Goal: Information Seeking & Learning: Learn about a topic

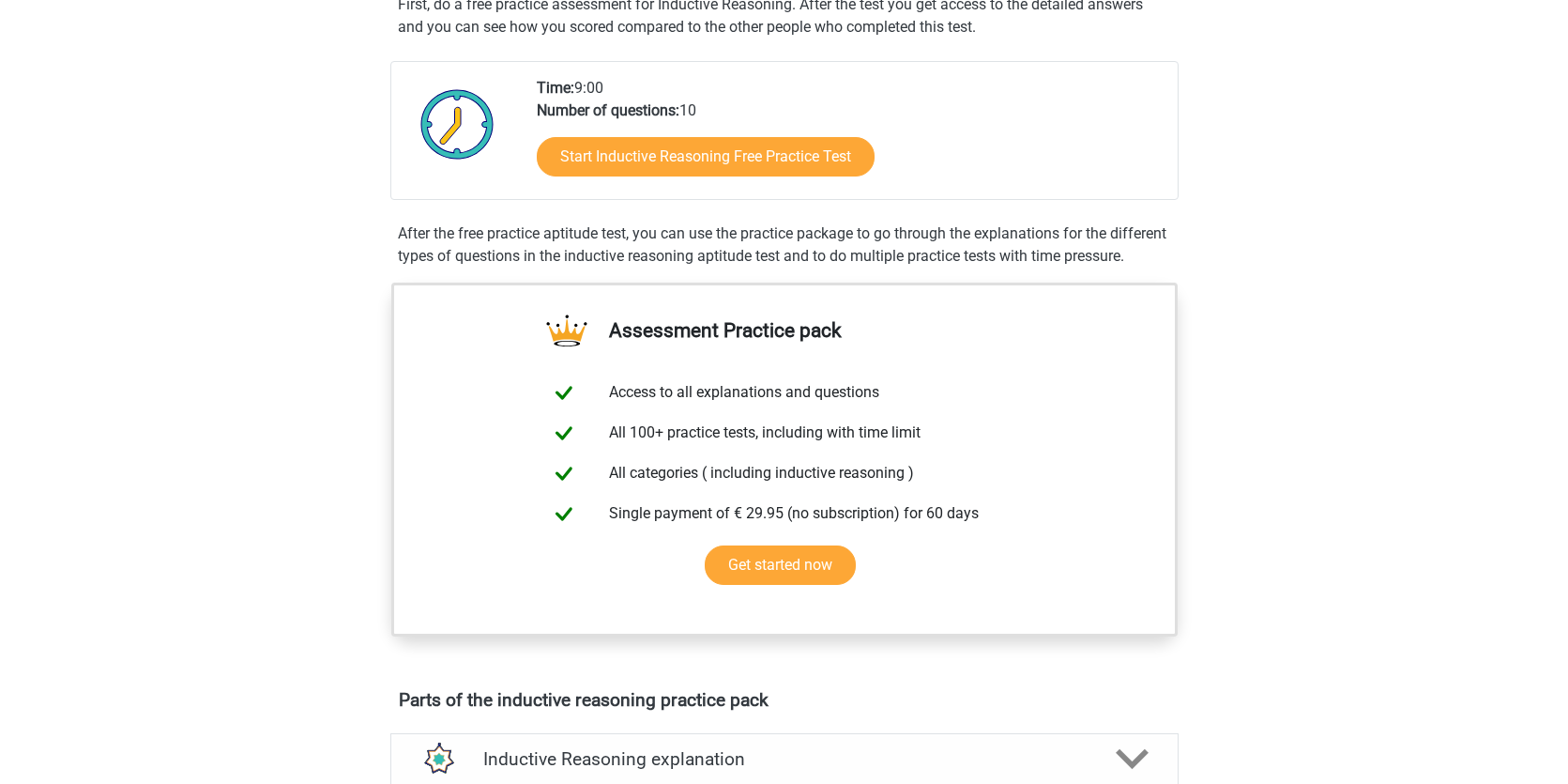
scroll to position [261, 0]
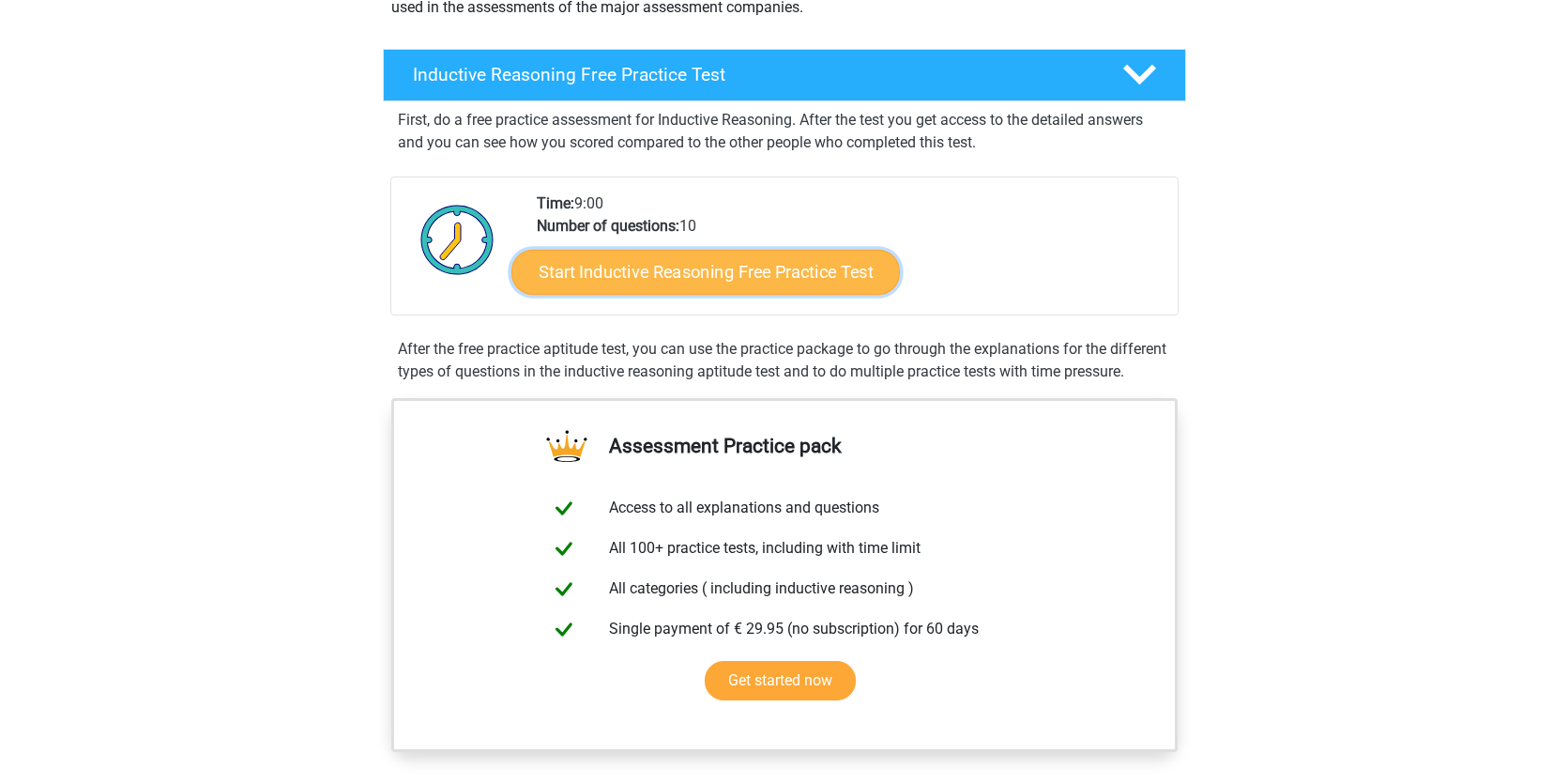
click at [788, 280] on link "Start Inductive Reasoning Free Practice Test" at bounding box center [706, 271] width 389 height 45
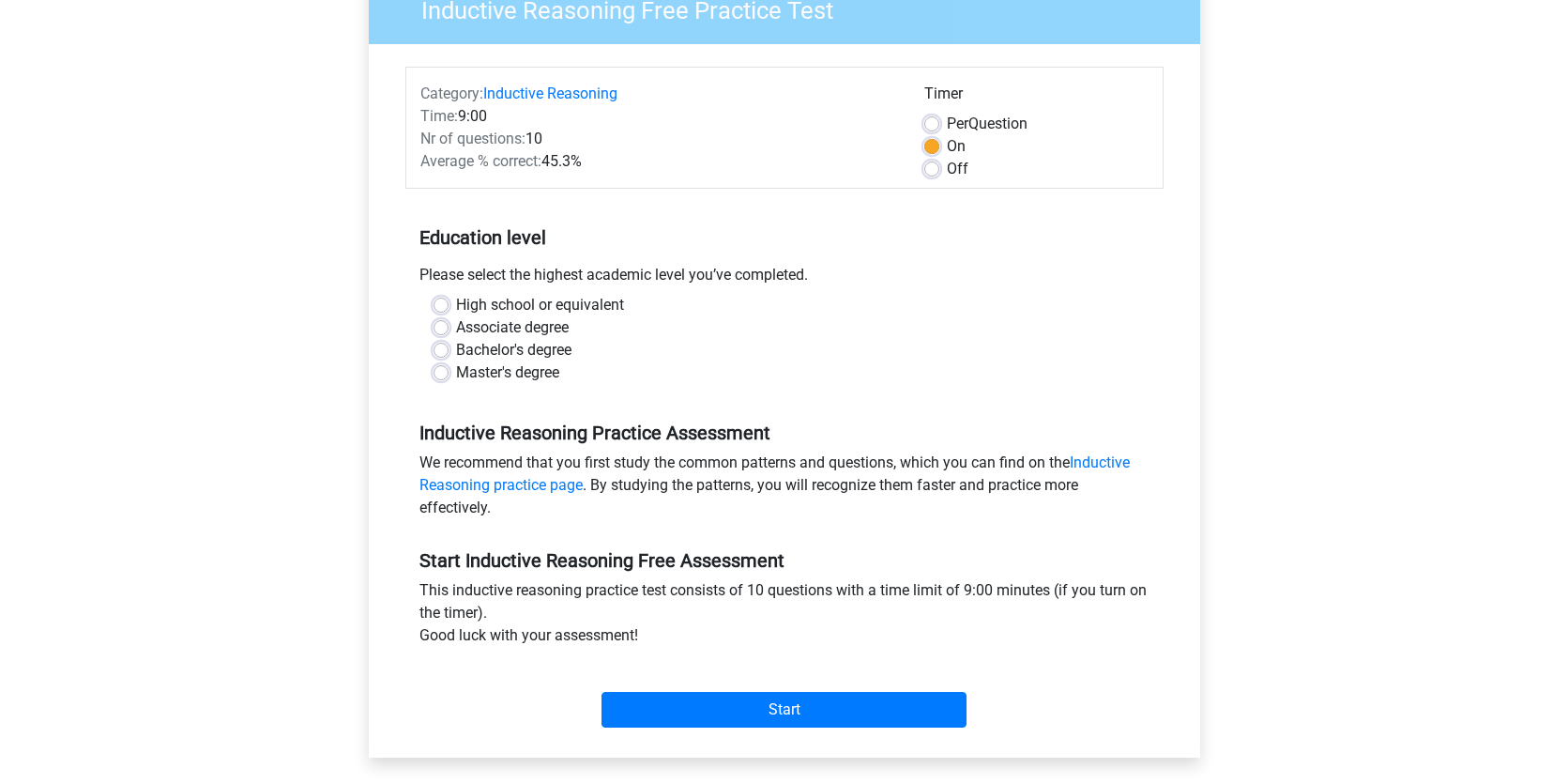
scroll to position [182, 0]
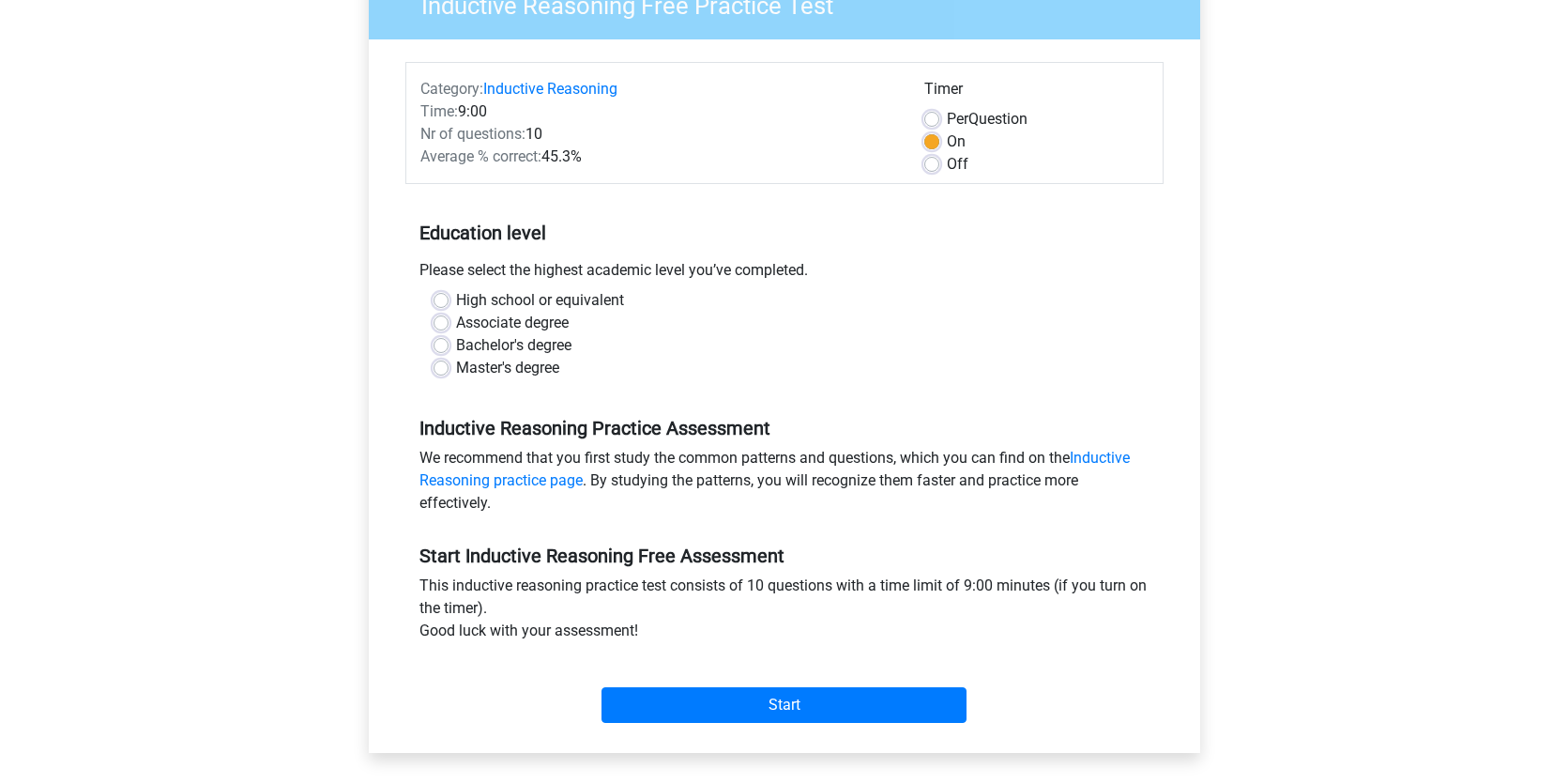
click at [456, 351] on label "Bachelor's degree" at bounding box center [513, 345] width 115 height 23
click at [439, 351] on input "Bachelor's degree" at bounding box center [440, 343] width 15 height 19
radio input "true"
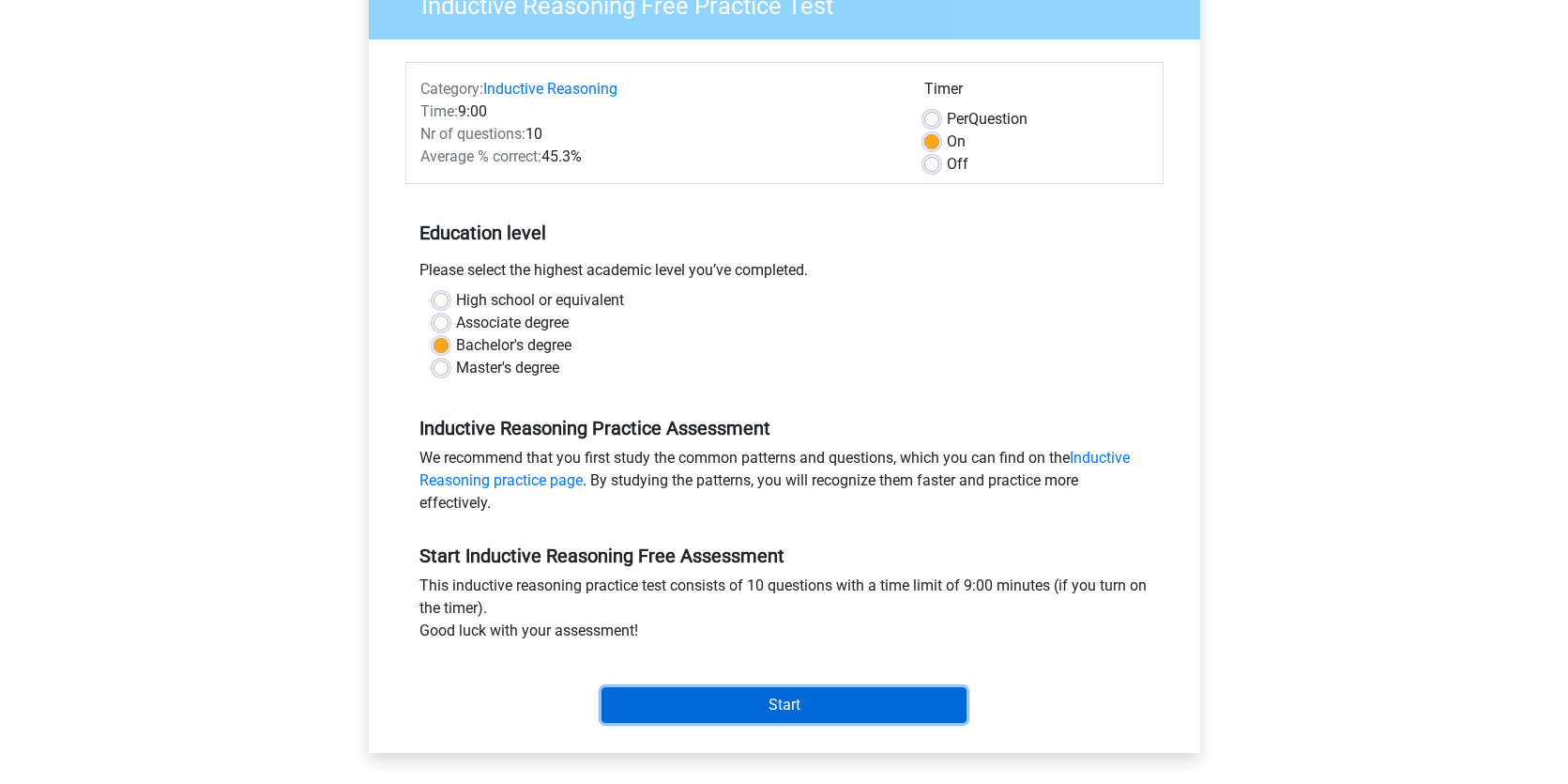
click at [925, 702] on input "Start" at bounding box center [784, 705] width 365 height 36
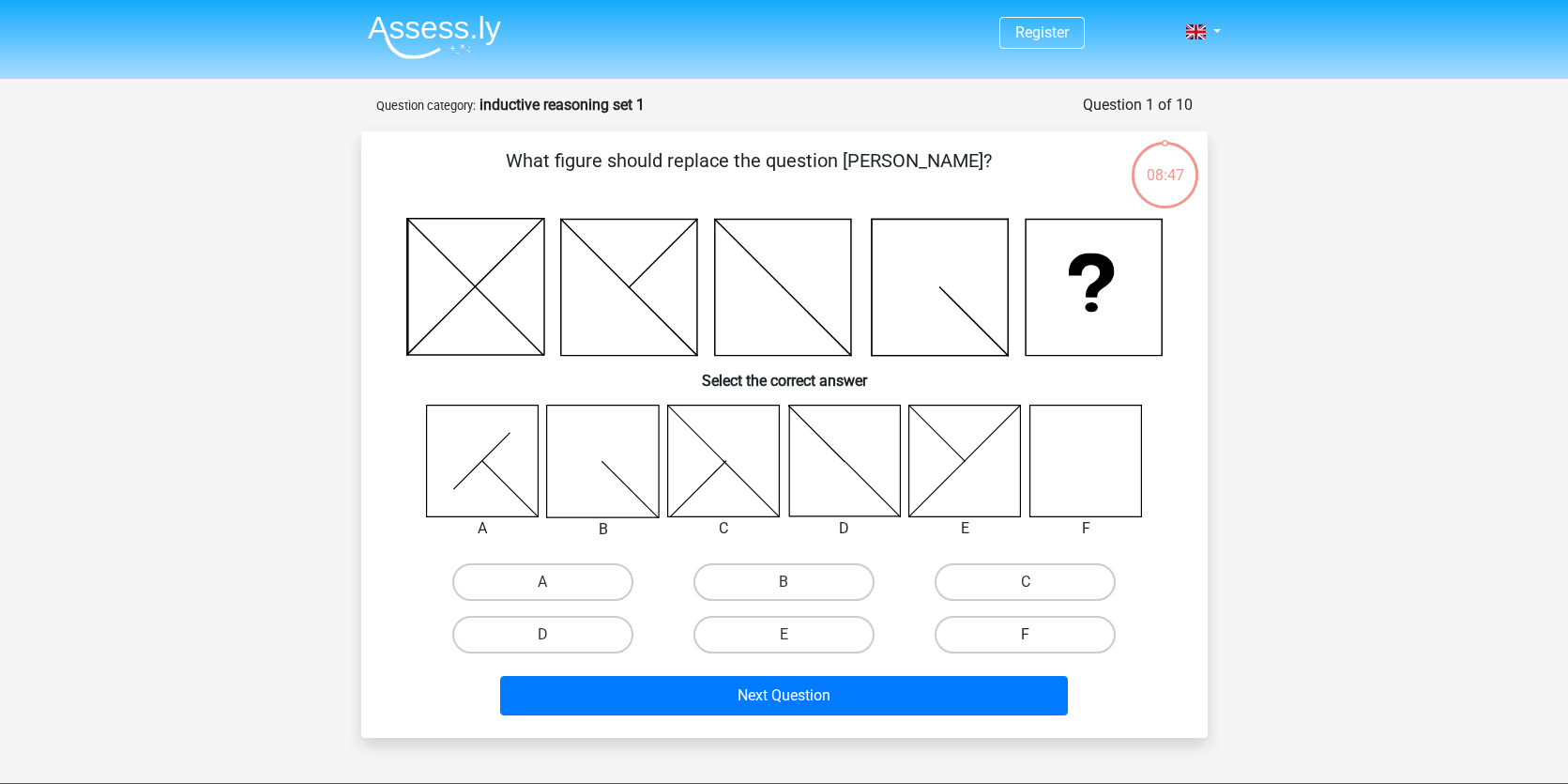
click at [1079, 643] on label "F" at bounding box center [1025, 634] width 181 height 38
click at [1038, 643] on input "F" at bounding box center [1032, 640] width 12 height 12
radio input "true"
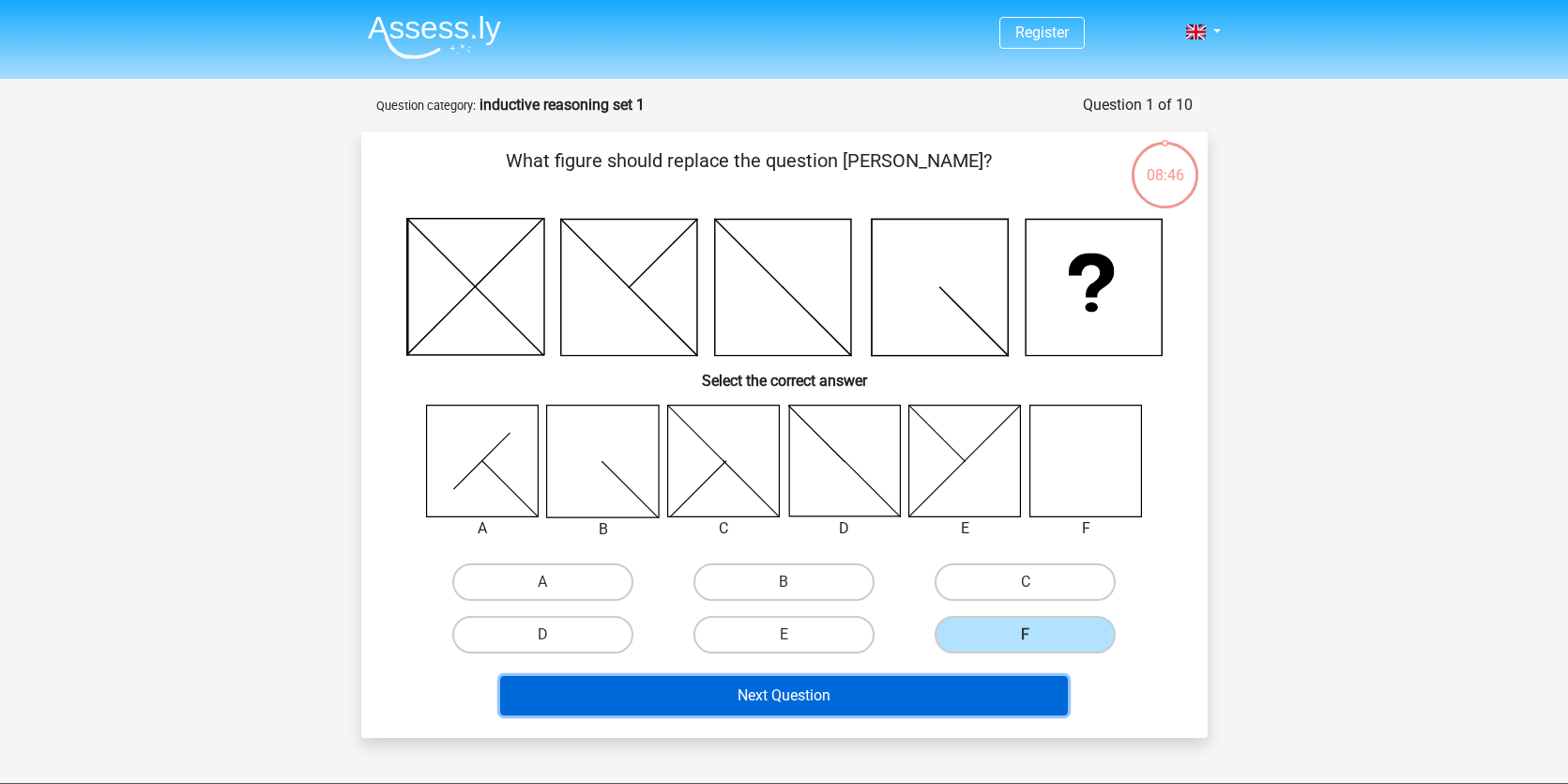
click at [947, 703] on button "Next Question" at bounding box center [784, 696] width 568 height 40
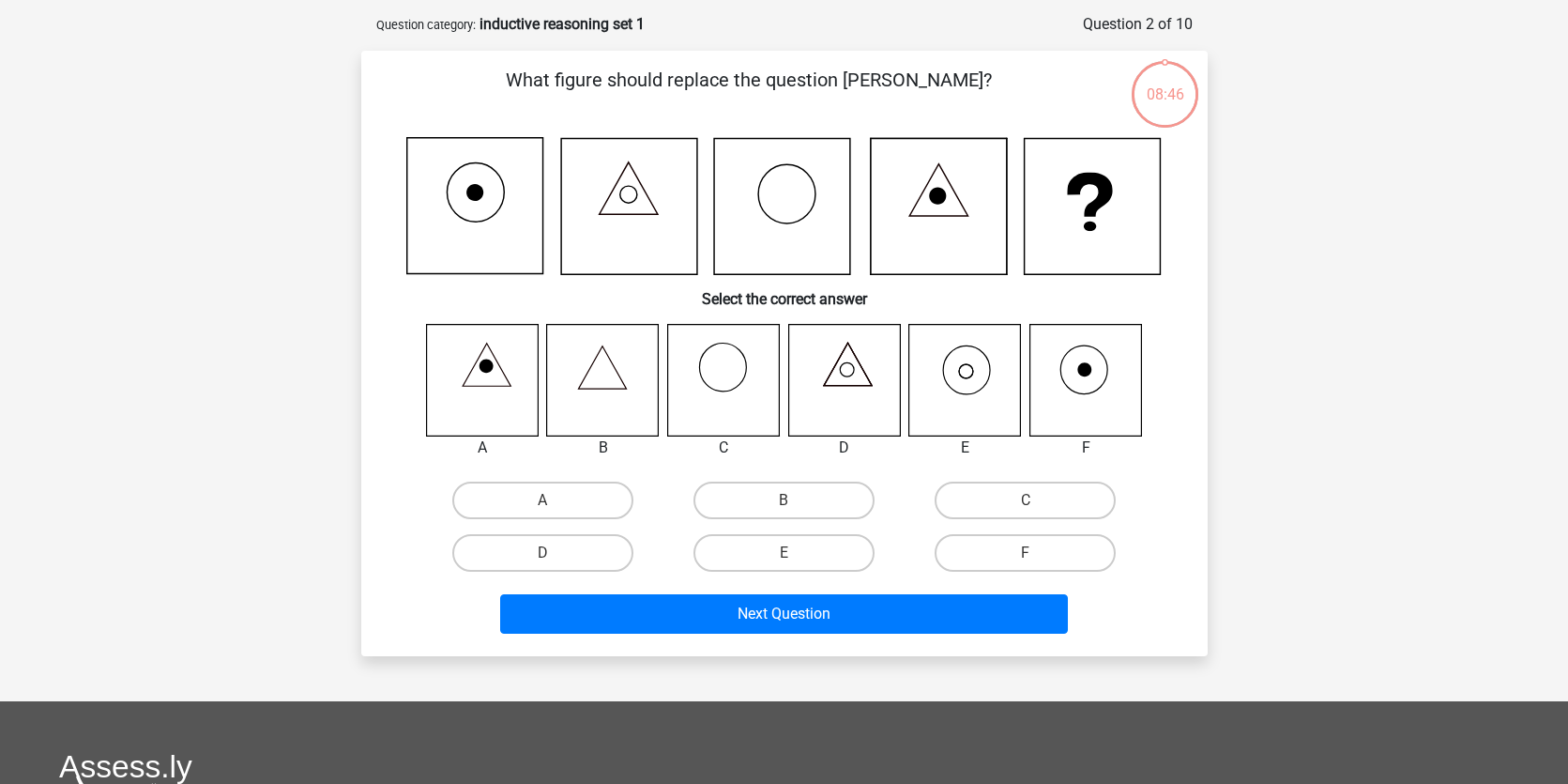
scroll to position [94, 0]
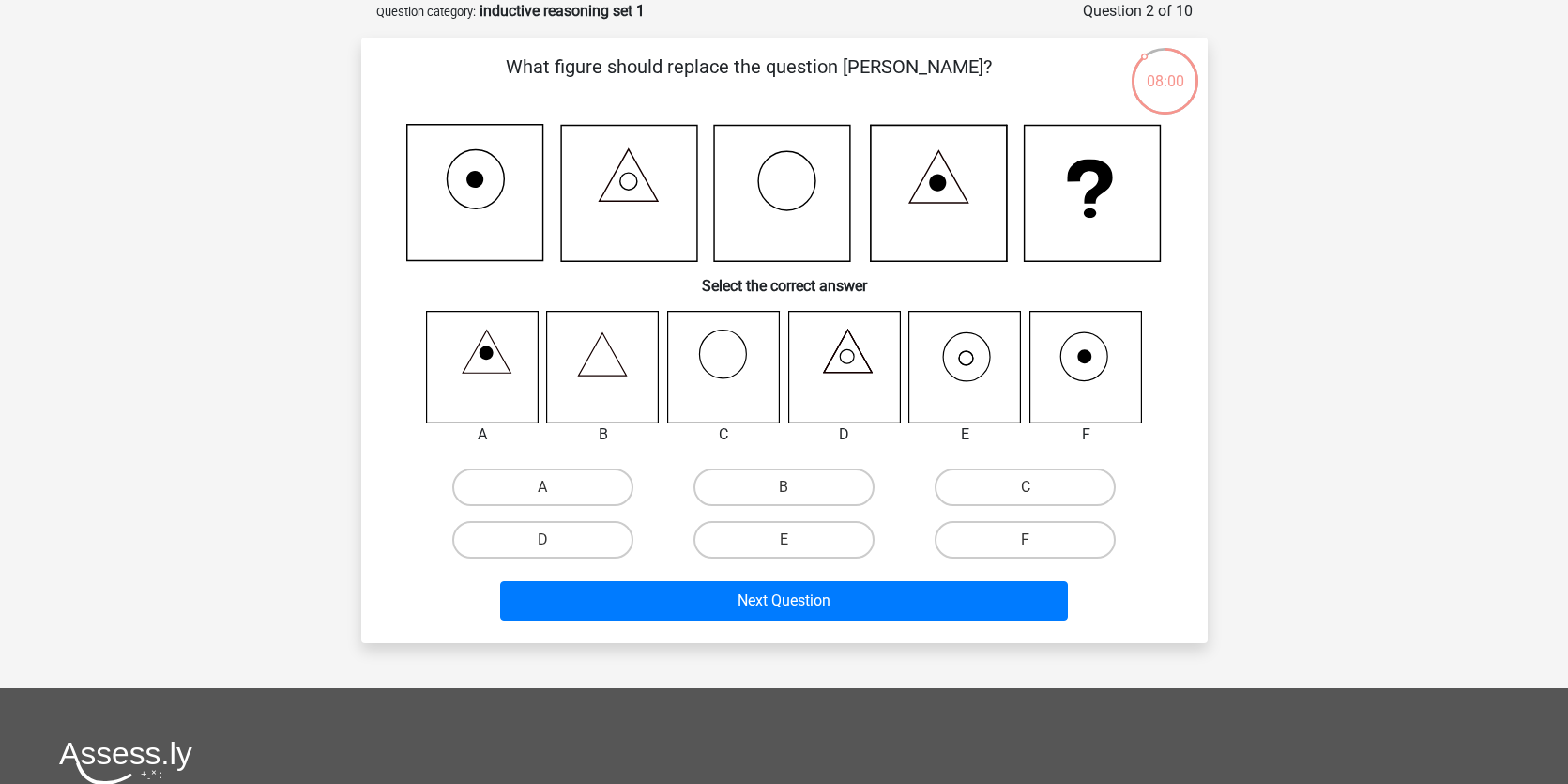
click at [955, 374] on icon at bounding box center [964, 366] width 112 height 112
click at [764, 542] on label "E" at bounding box center [784, 539] width 181 height 38
click at [784, 542] on input "E" at bounding box center [790, 545] width 12 height 12
radio input "true"
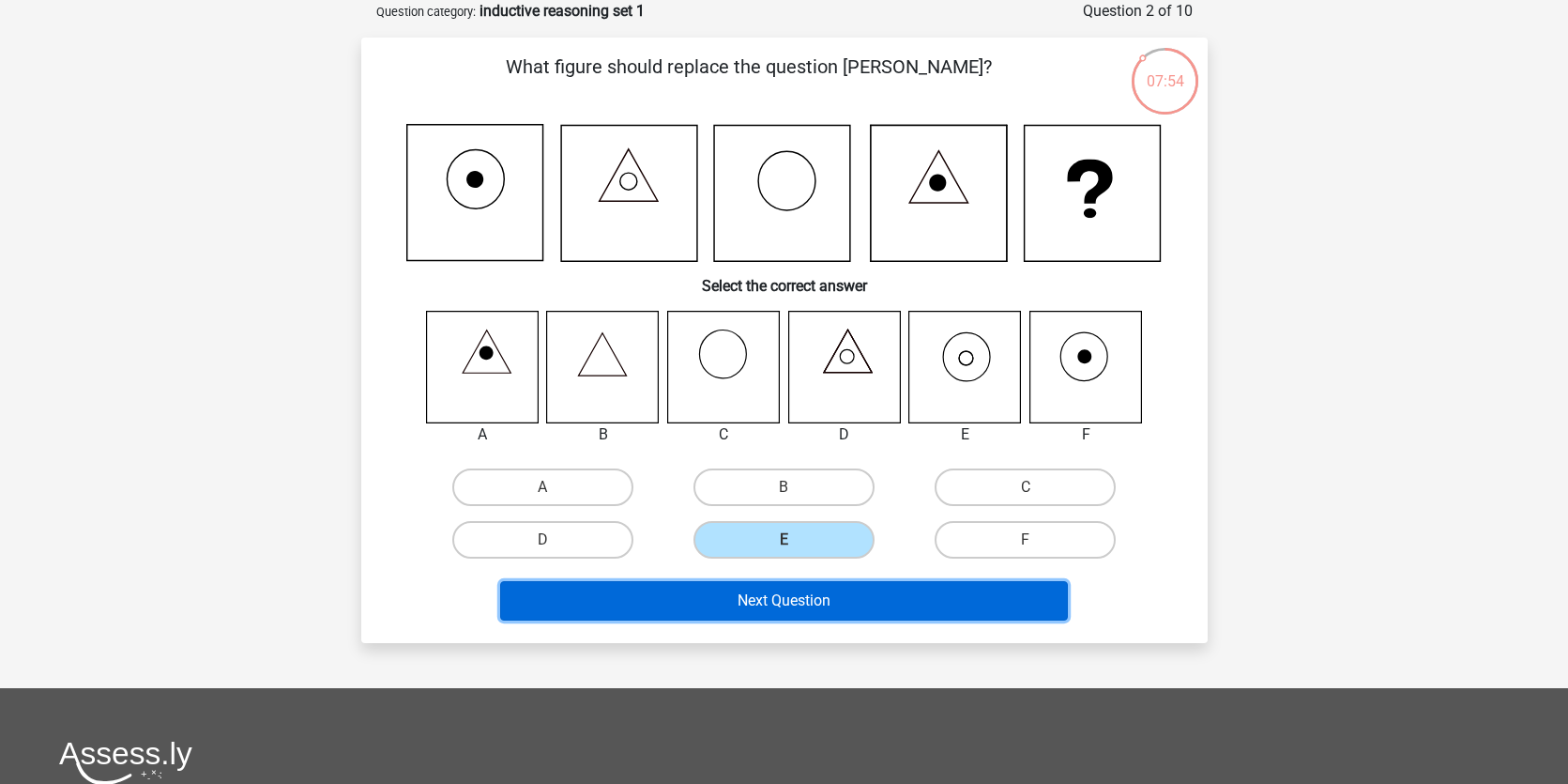
click at [806, 596] on button "Next Question" at bounding box center [784, 601] width 568 height 40
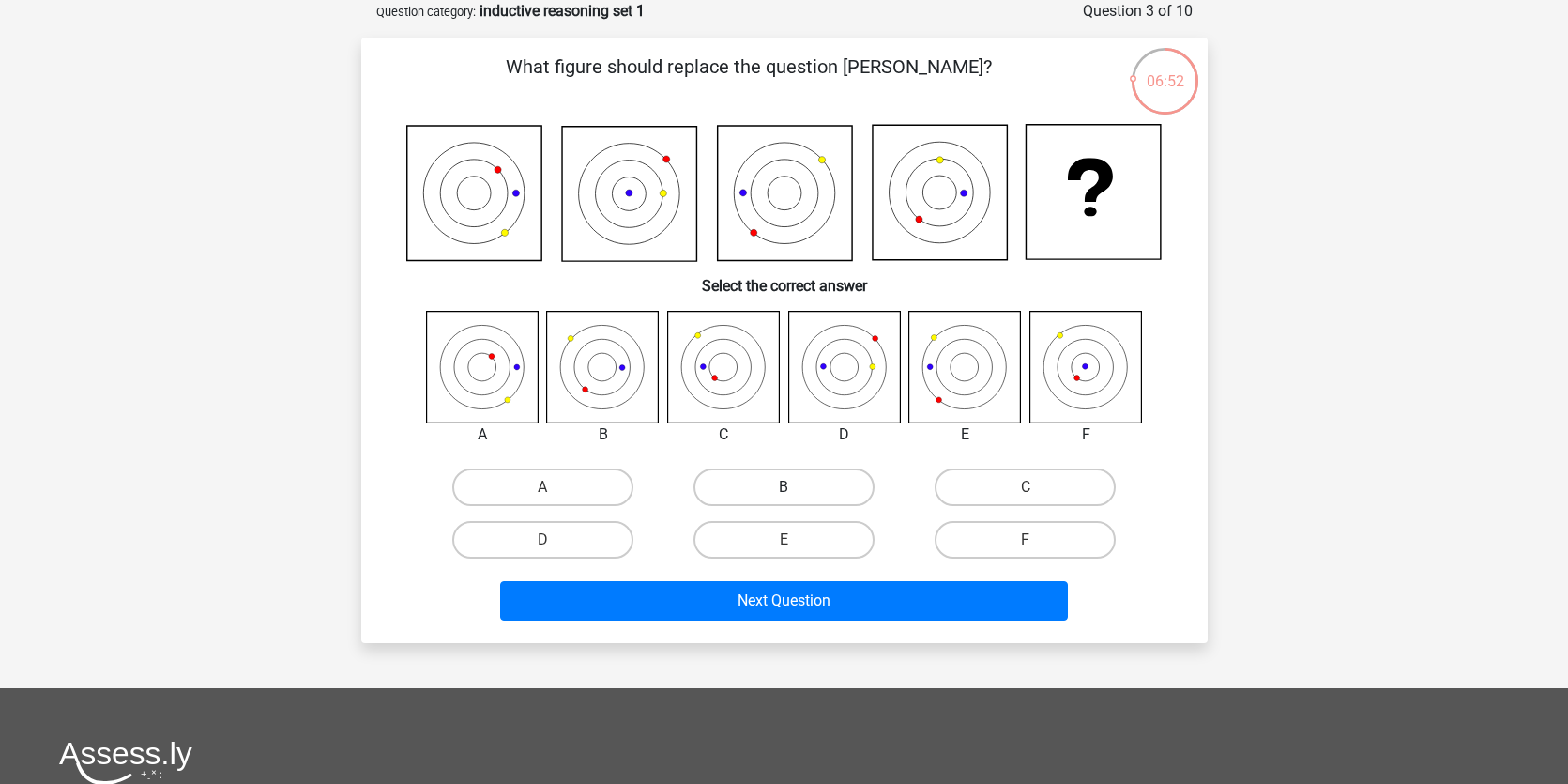
click at [805, 499] on label "B" at bounding box center [784, 487] width 181 height 38
click at [796, 499] on input "B" at bounding box center [790, 493] width 12 height 12
radio input "true"
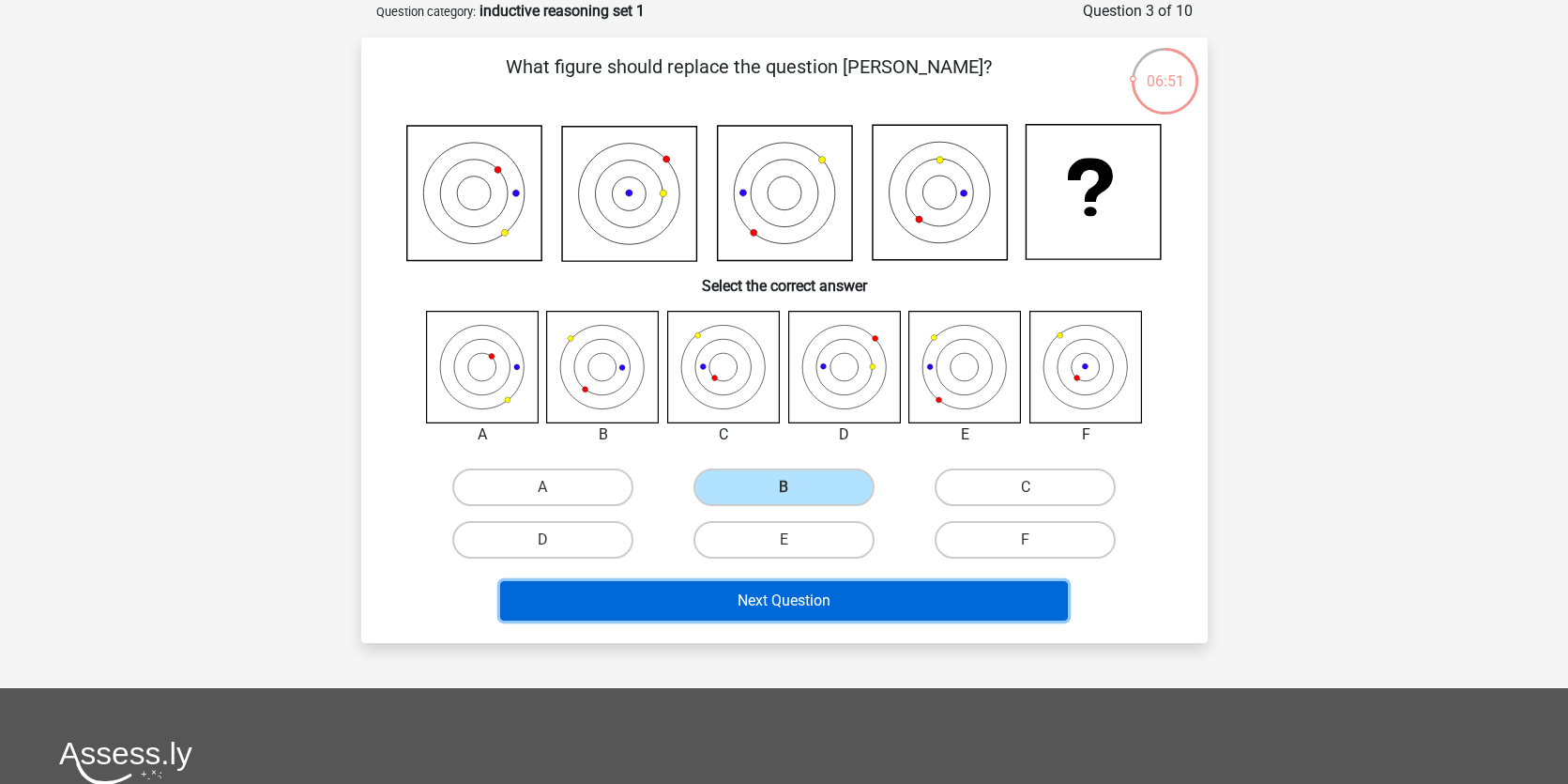
click at [891, 615] on button "Next Question" at bounding box center [784, 601] width 568 height 40
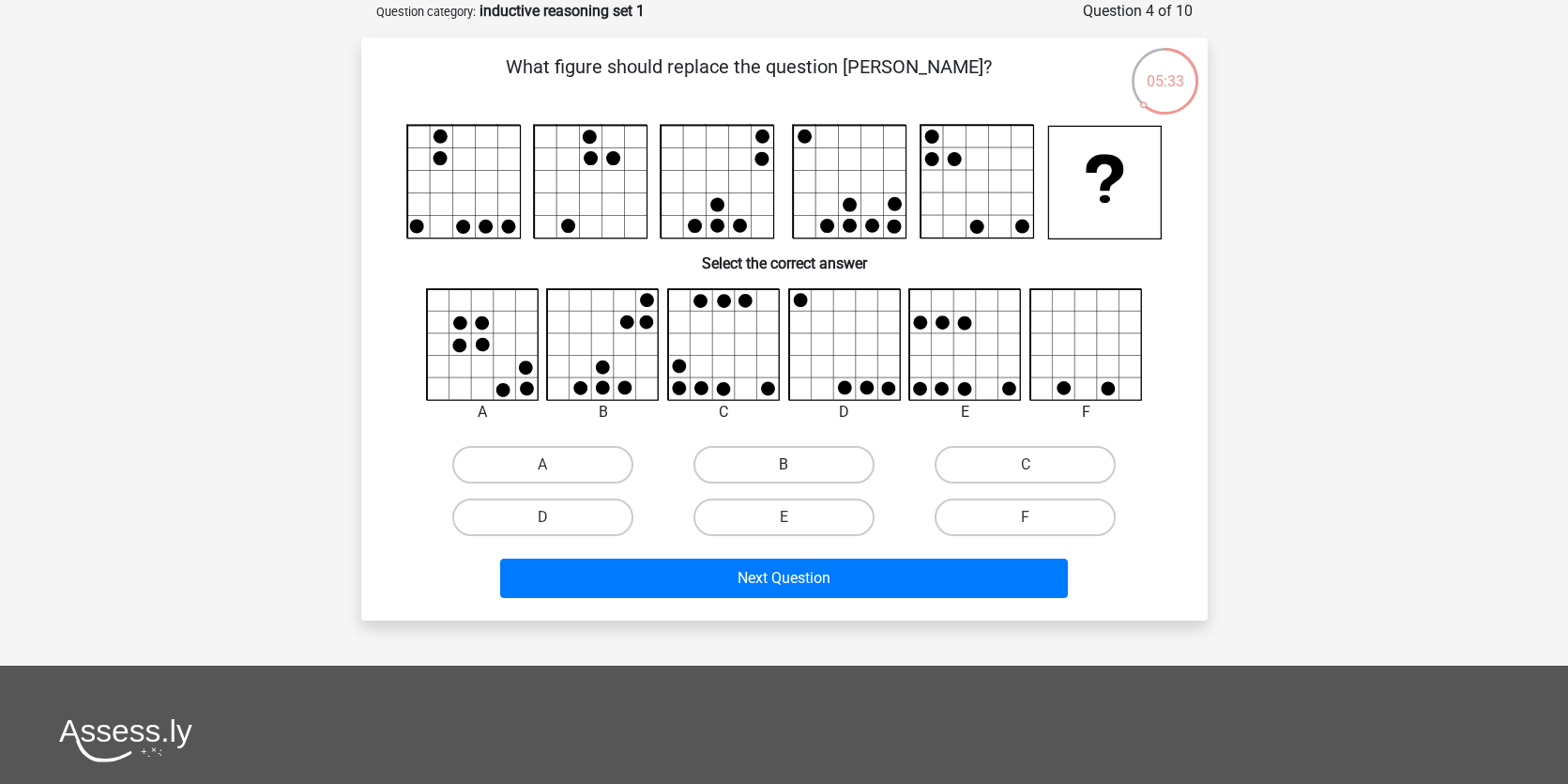
click at [802, 463] on label "B" at bounding box center [784, 465] width 181 height 38
click at [796, 465] on input "B" at bounding box center [790, 471] width 12 height 12
radio input "true"
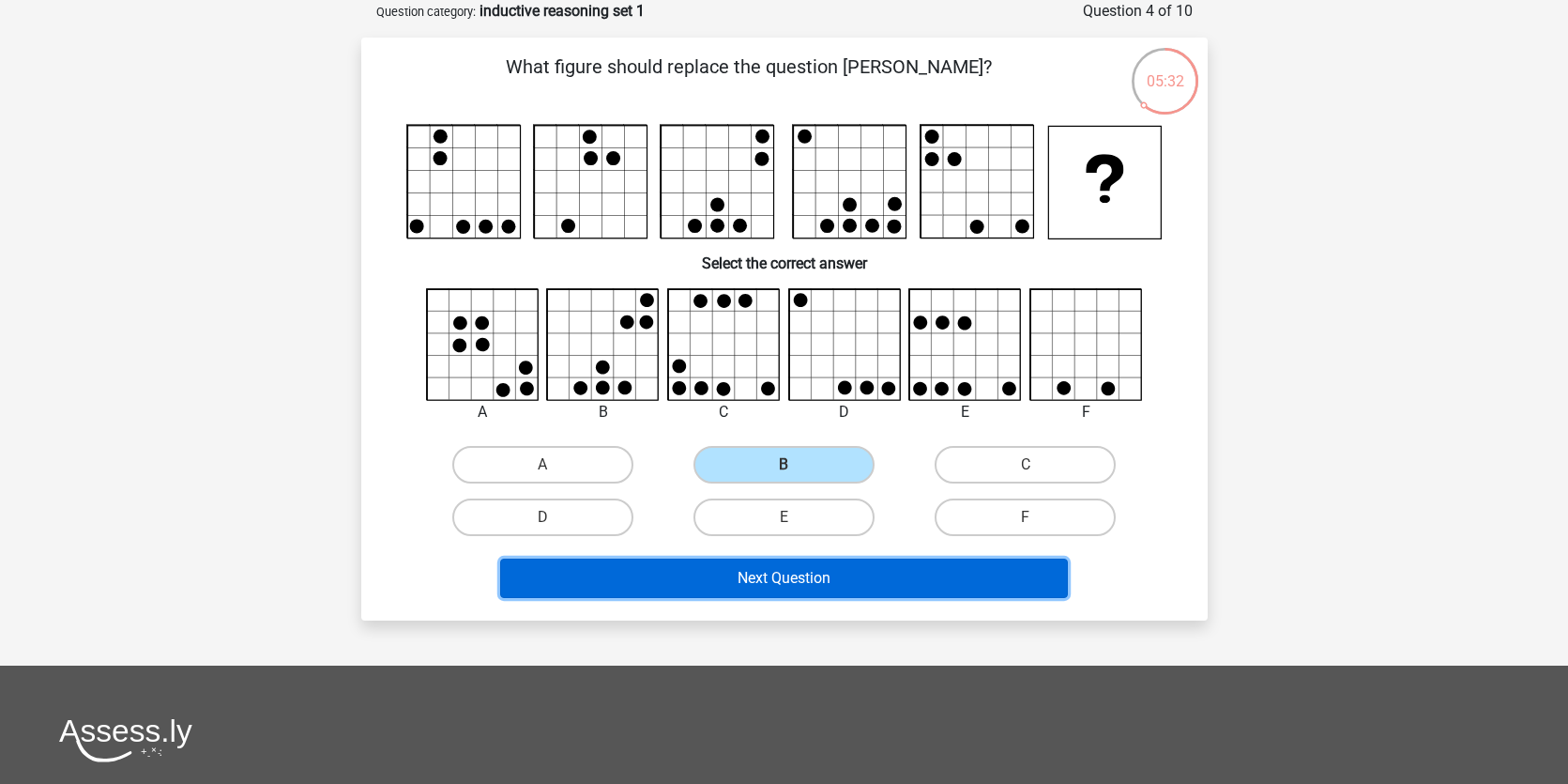
click at [809, 588] on button "Next Question" at bounding box center [784, 578] width 568 height 40
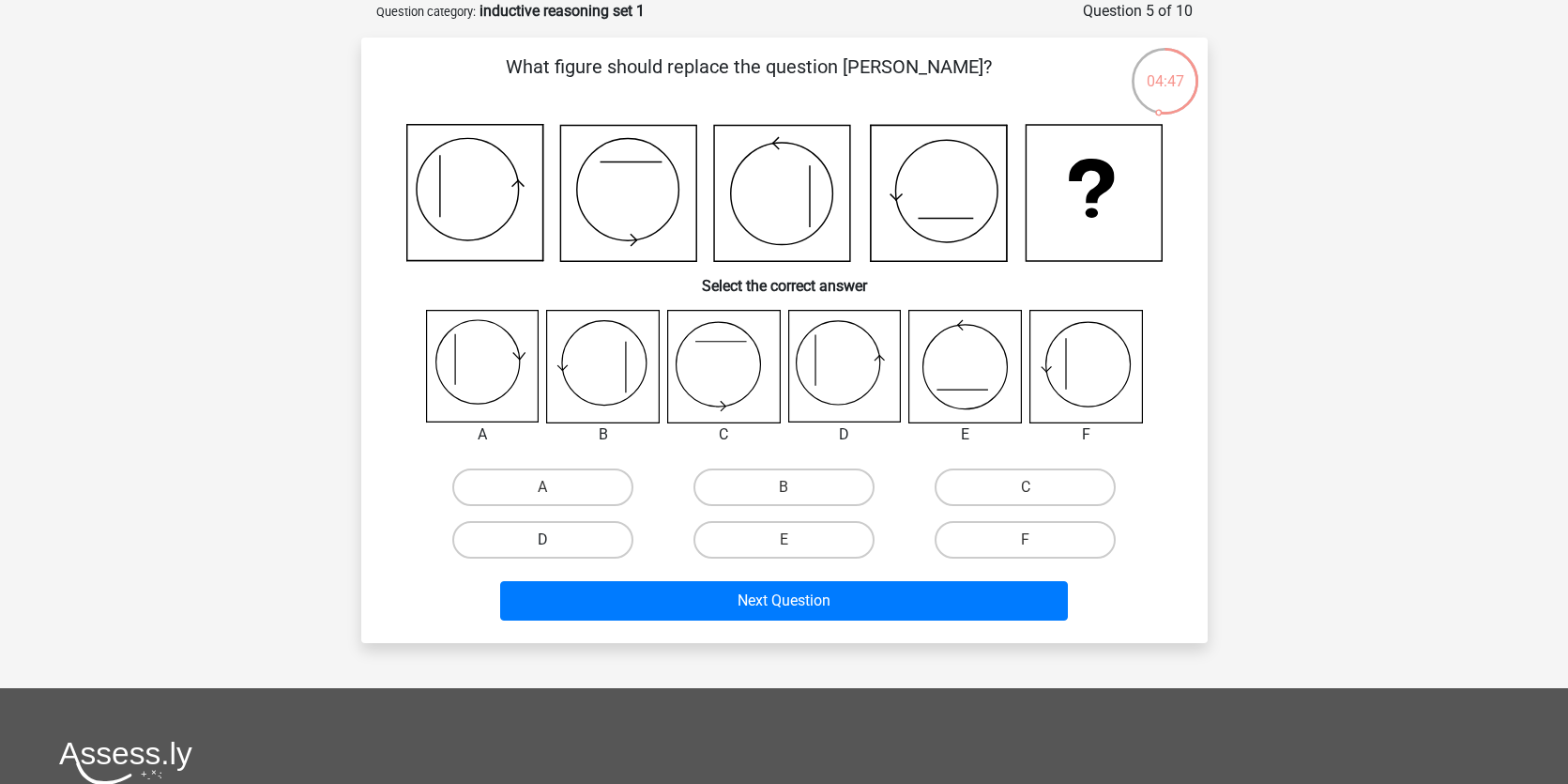
click at [614, 550] on label "D" at bounding box center [542, 539] width 181 height 38
click at [555, 550] on input "D" at bounding box center [548, 545] width 12 height 12
radio input "true"
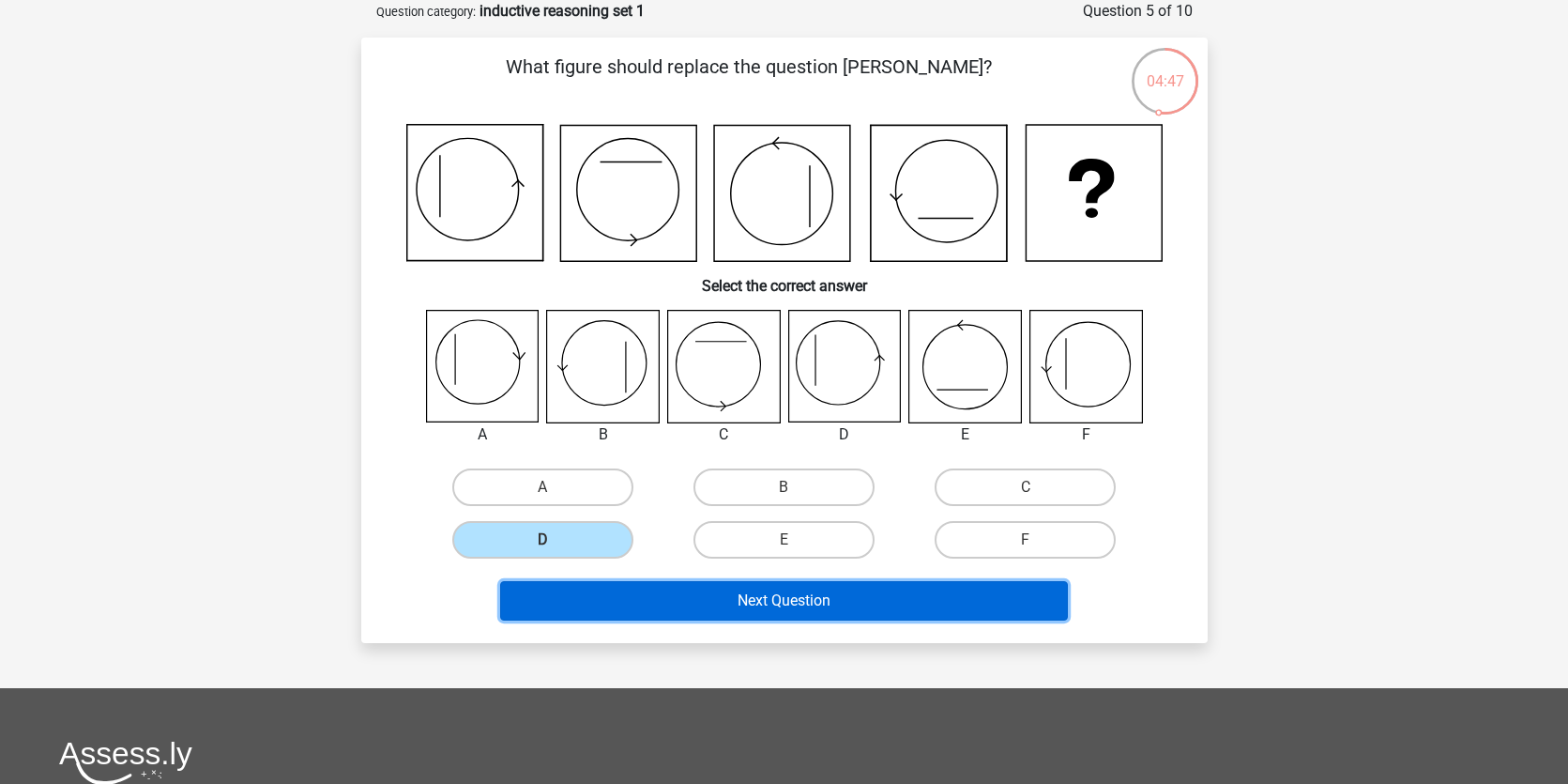
click at [715, 606] on button "Next Question" at bounding box center [784, 601] width 568 height 40
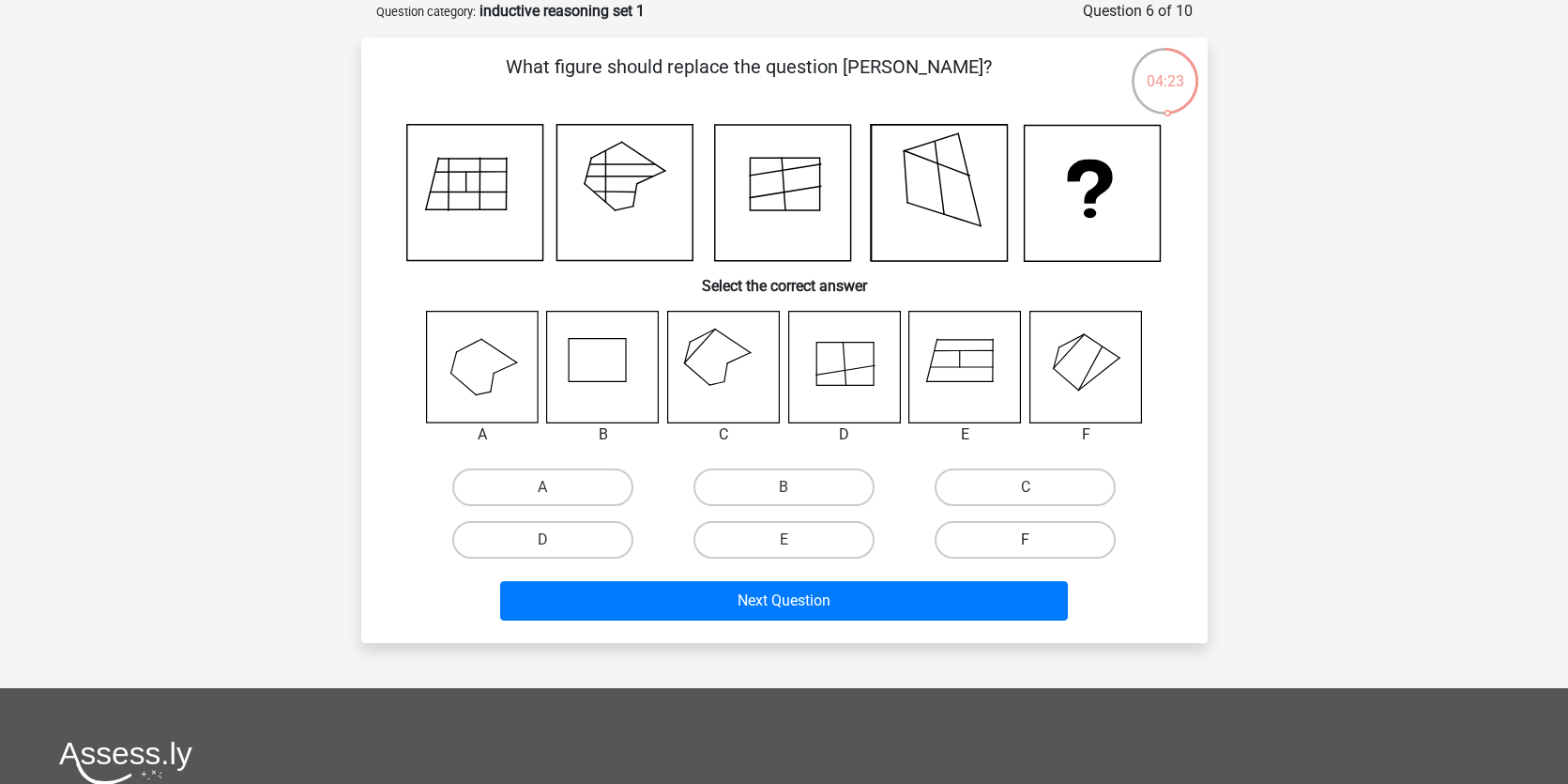
click at [1039, 548] on label "F" at bounding box center [1025, 539] width 181 height 38
click at [1038, 548] on input "F" at bounding box center [1032, 545] width 12 height 12
radio input "true"
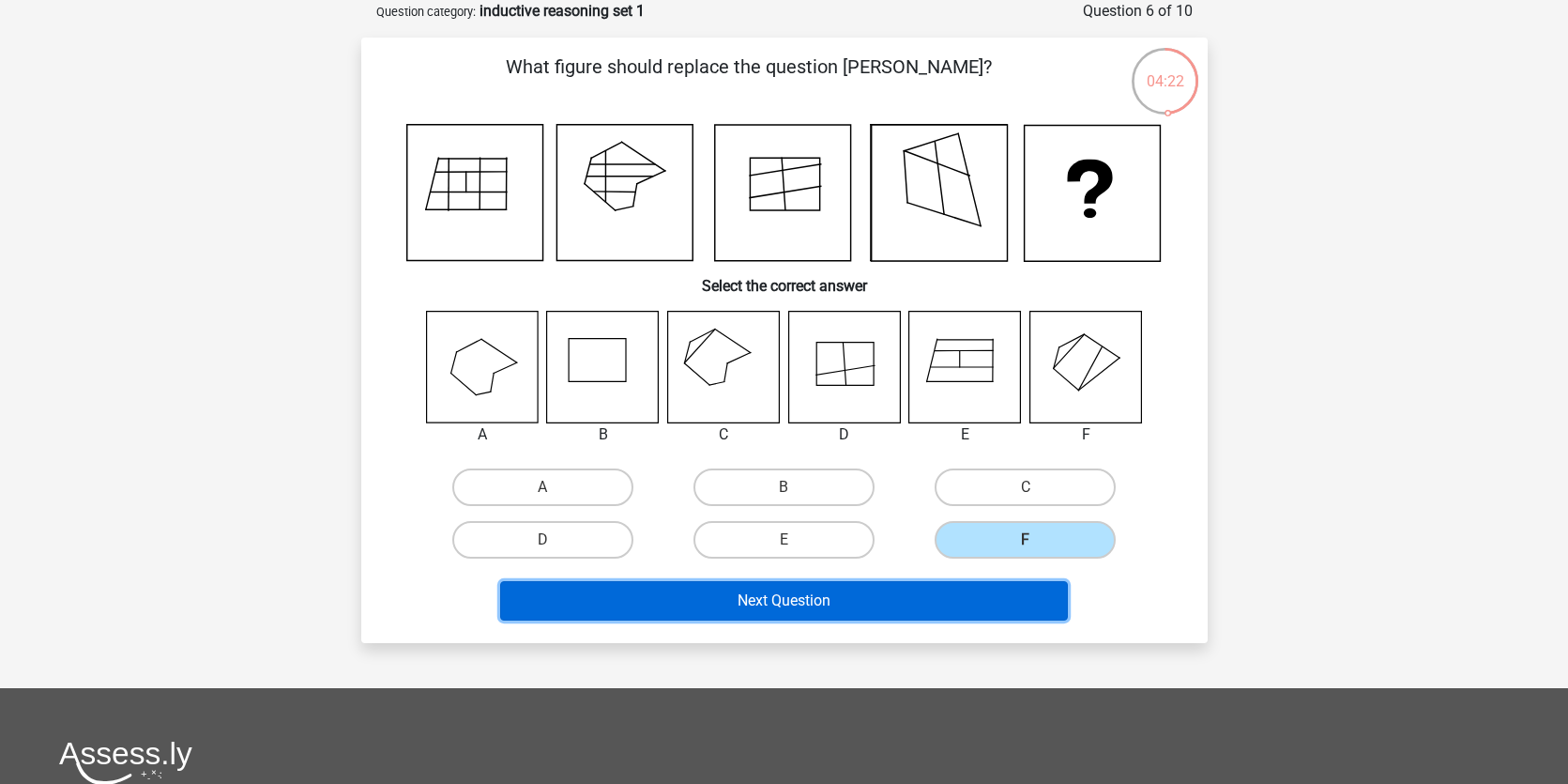
click at [1018, 612] on button "Next Question" at bounding box center [784, 601] width 568 height 40
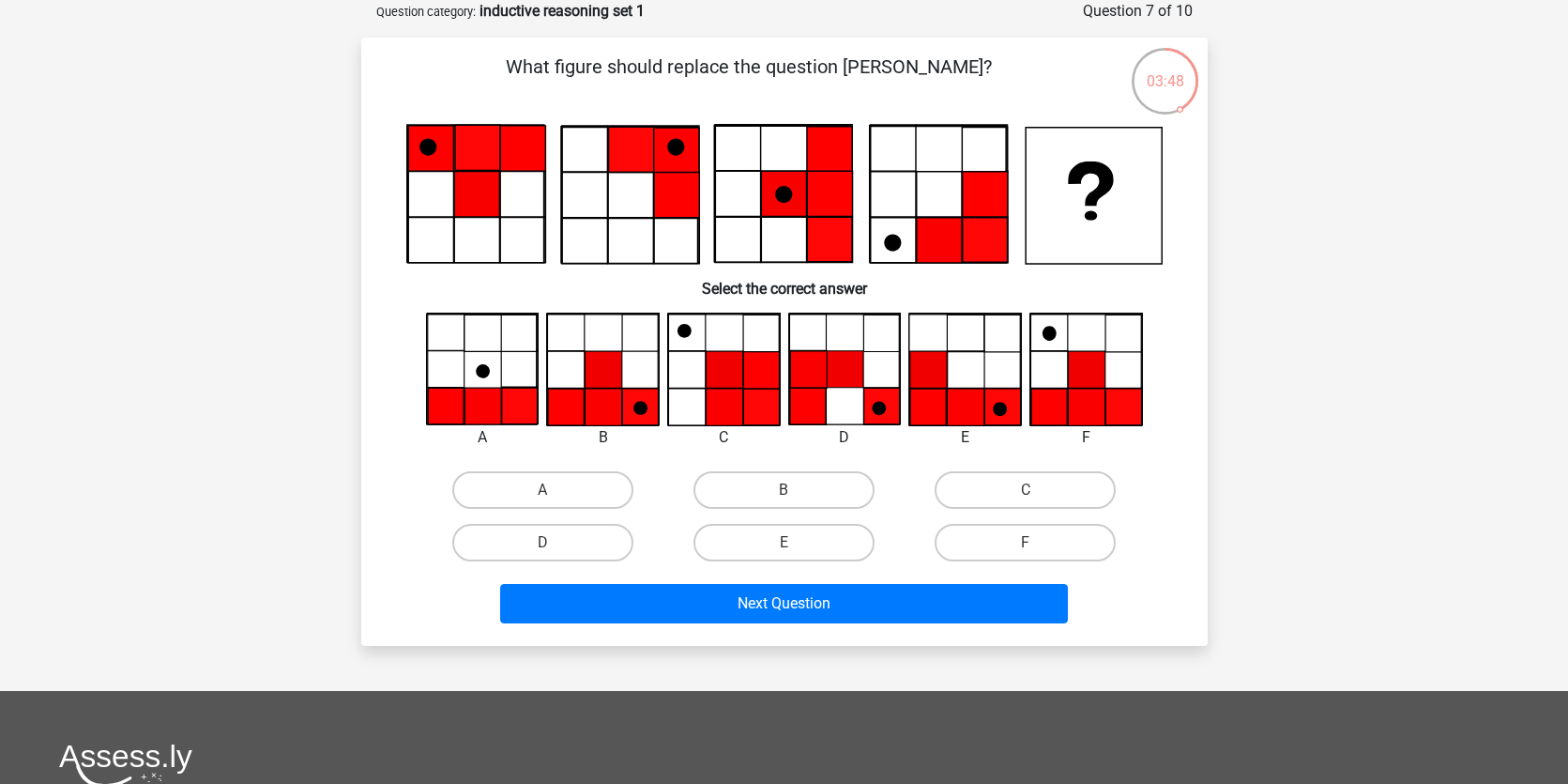
click at [1026, 545] on input "F" at bounding box center [1032, 548] width 12 height 12
radio input "true"
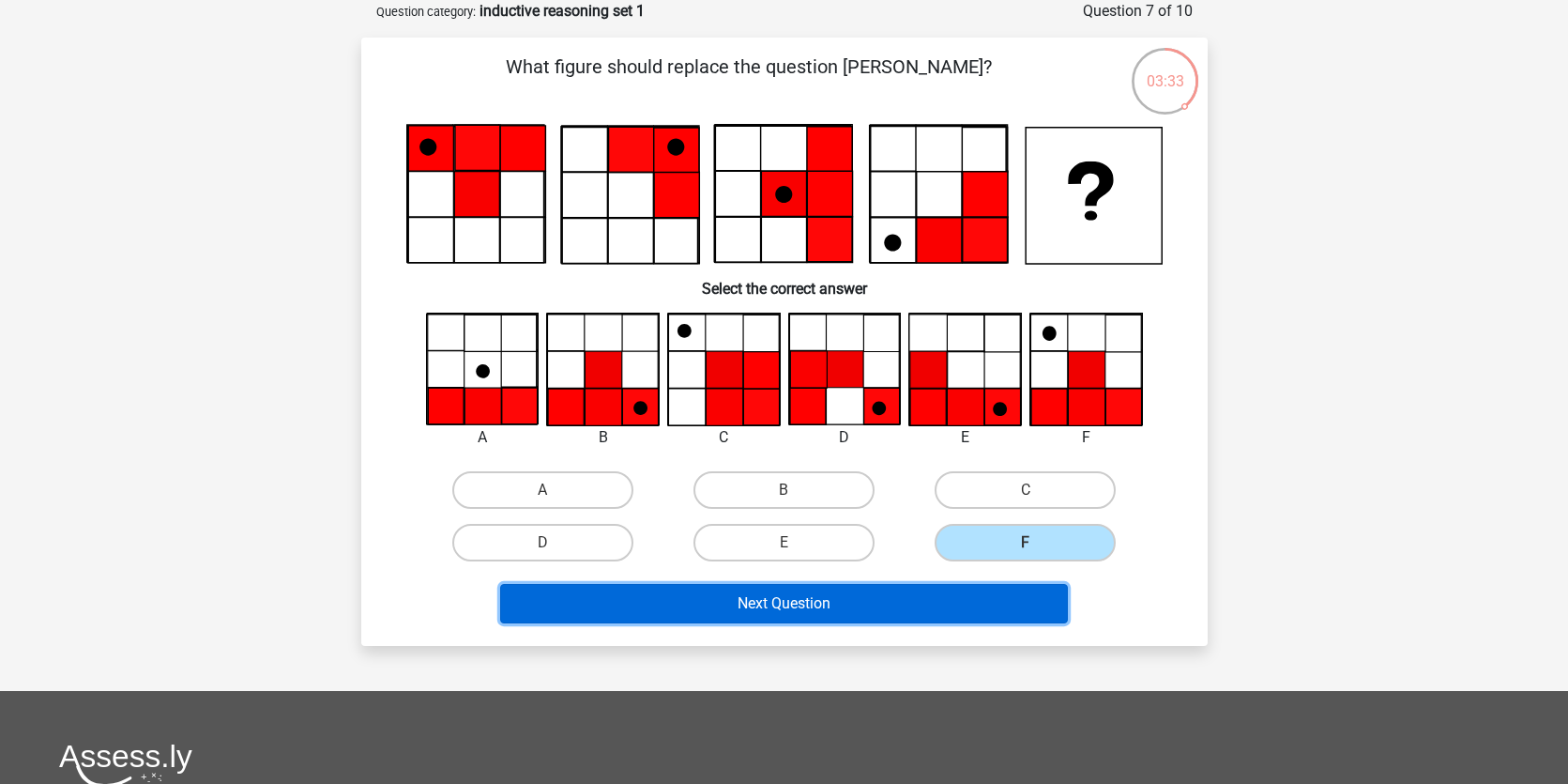
click at [855, 615] on button "Next Question" at bounding box center [784, 604] width 568 height 40
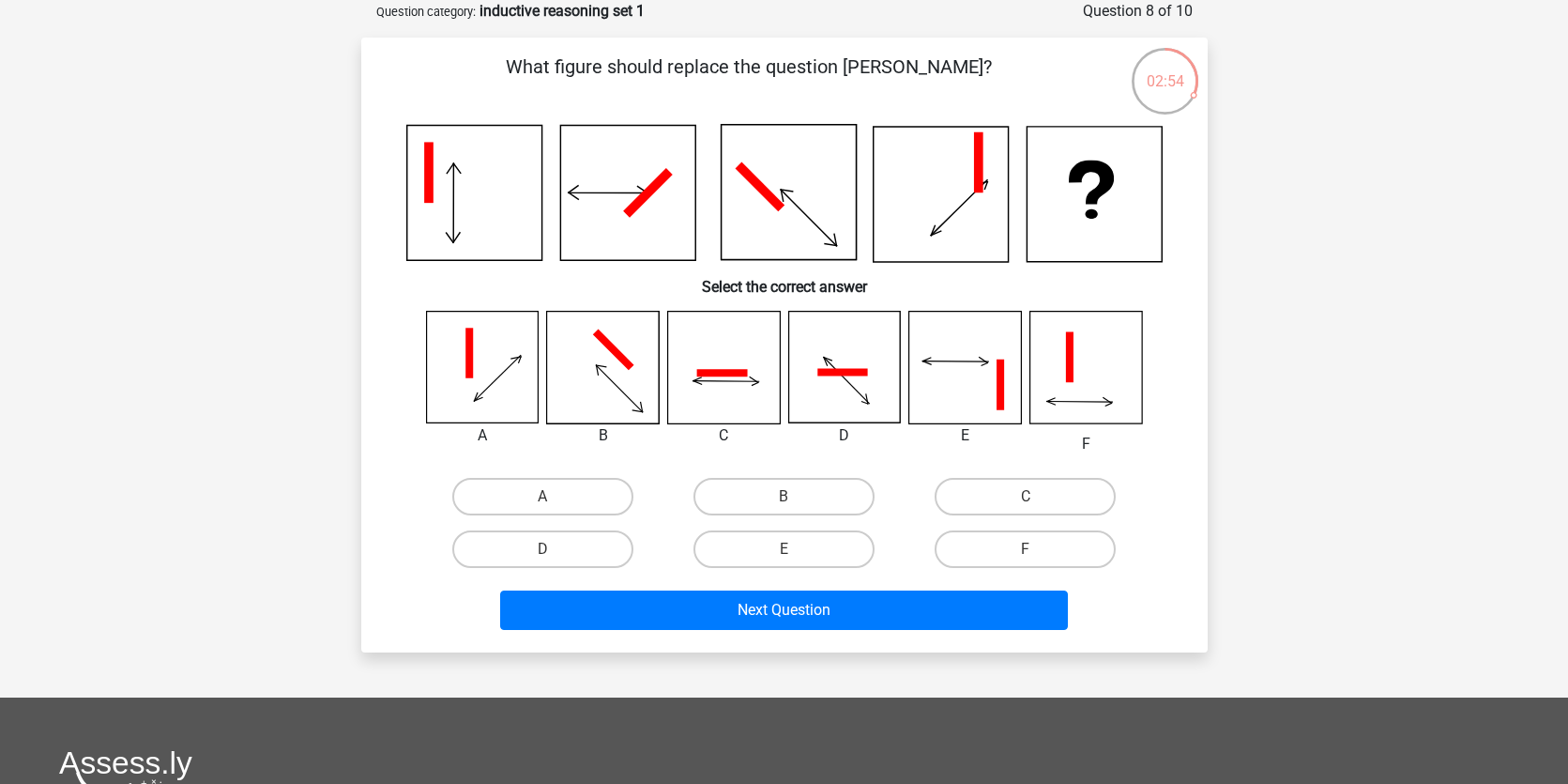
click at [770, 394] on icon at bounding box center [723, 367] width 112 height 112
click at [1006, 502] on label "C" at bounding box center [1025, 497] width 181 height 38
click at [1026, 502] on input "C" at bounding box center [1032, 503] width 12 height 12
radio input "true"
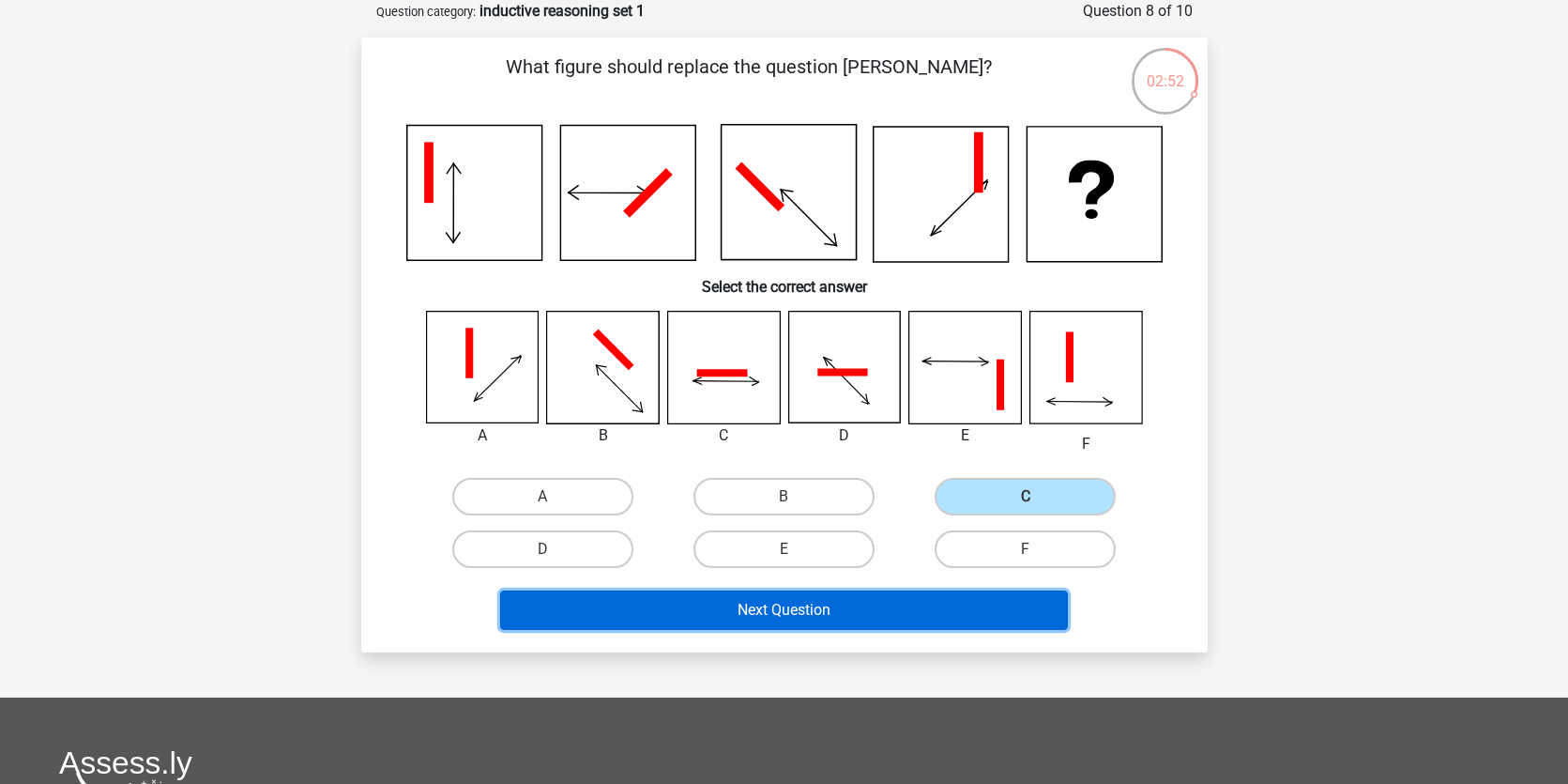
click at [865, 618] on button "Next Question" at bounding box center [784, 611] width 568 height 40
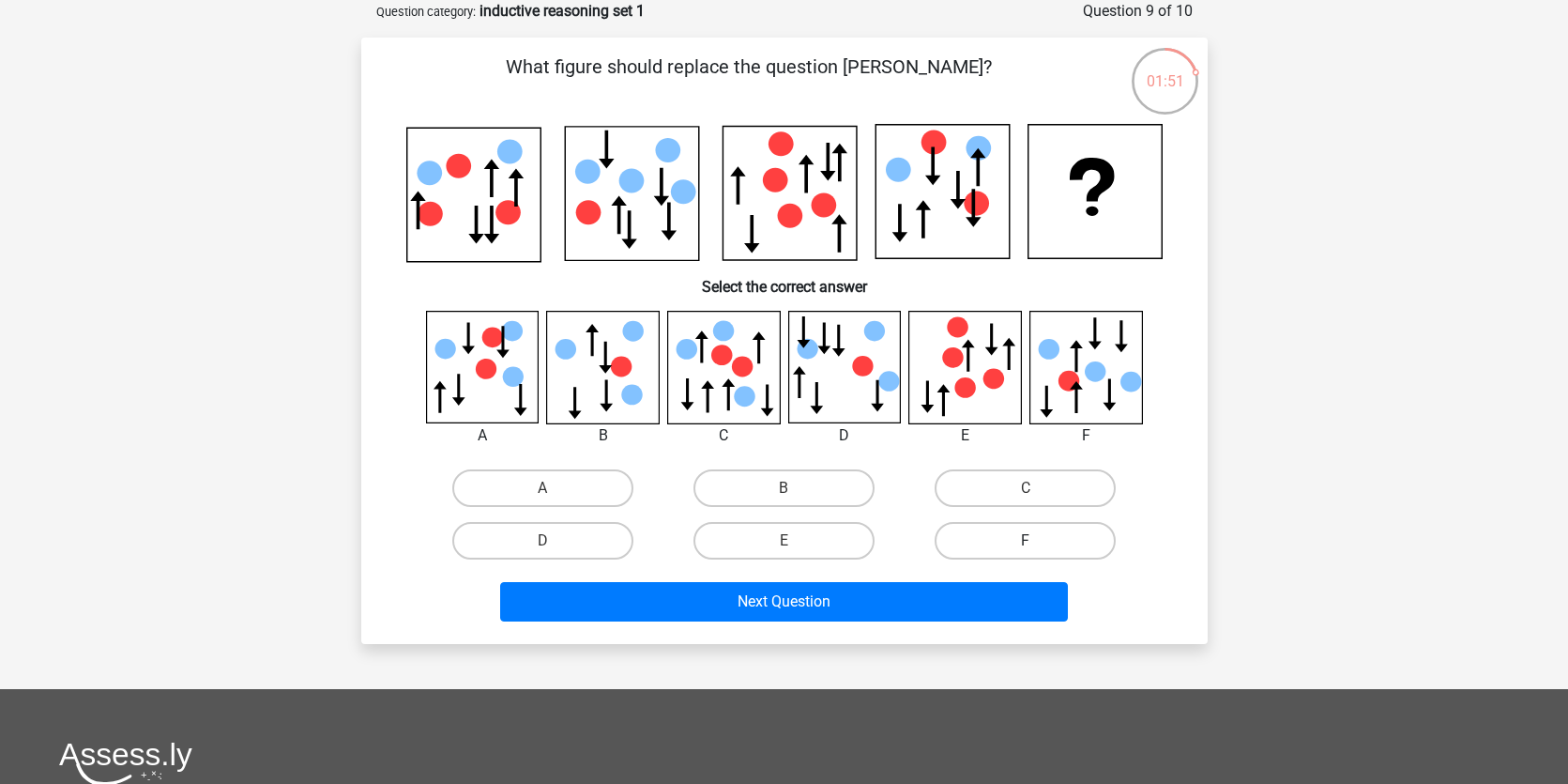
click at [1032, 536] on label "F" at bounding box center [1025, 540] width 181 height 38
click at [1032, 540] on input "F" at bounding box center [1032, 546] width 12 height 12
radio input "true"
click at [841, 534] on label "E" at bounding box center [784, 540] width 181 height 38
click at [796, 540] on input "E" at bounding box center [790, 546] width 12 height 12
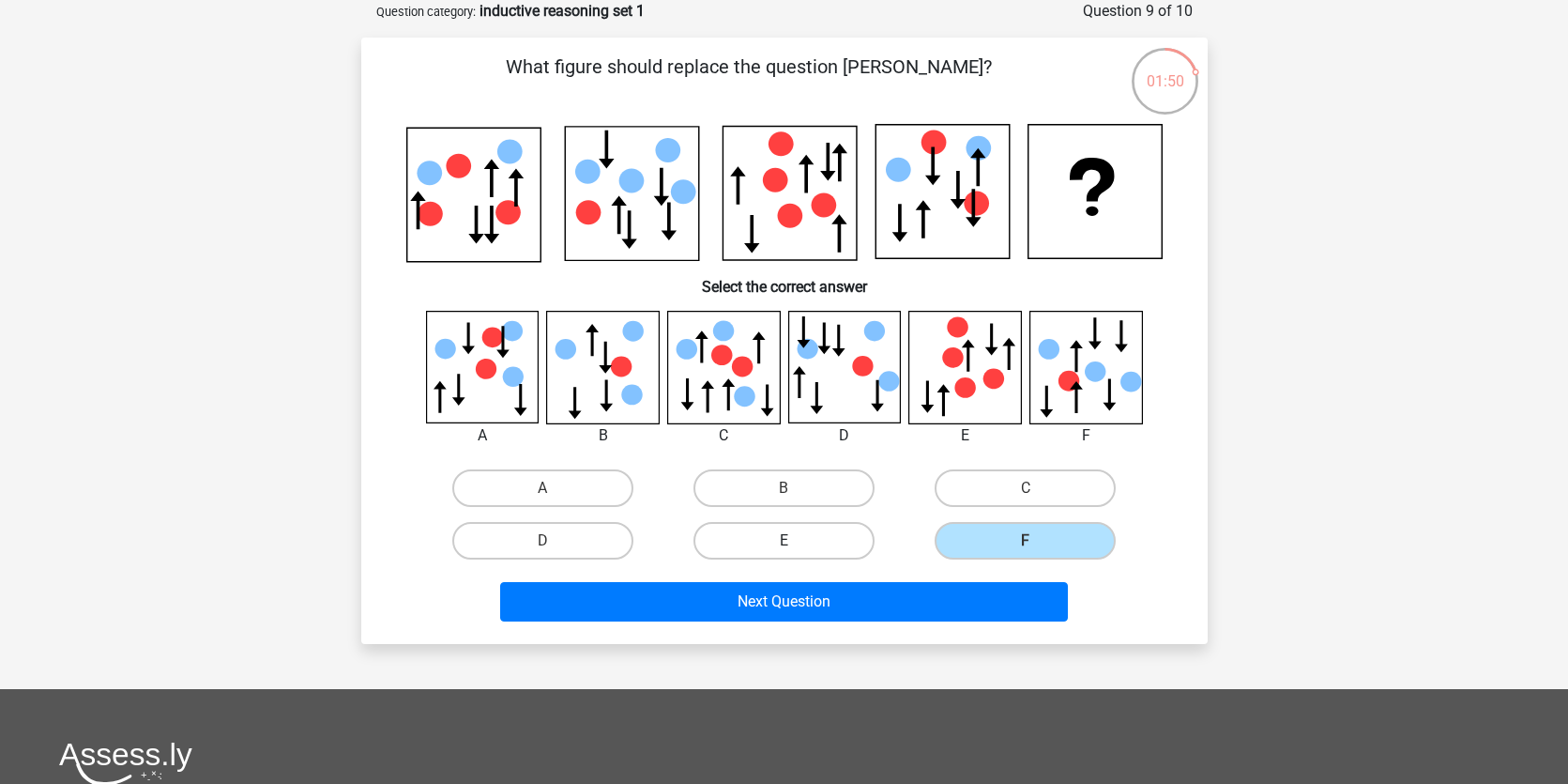
radio input "true"
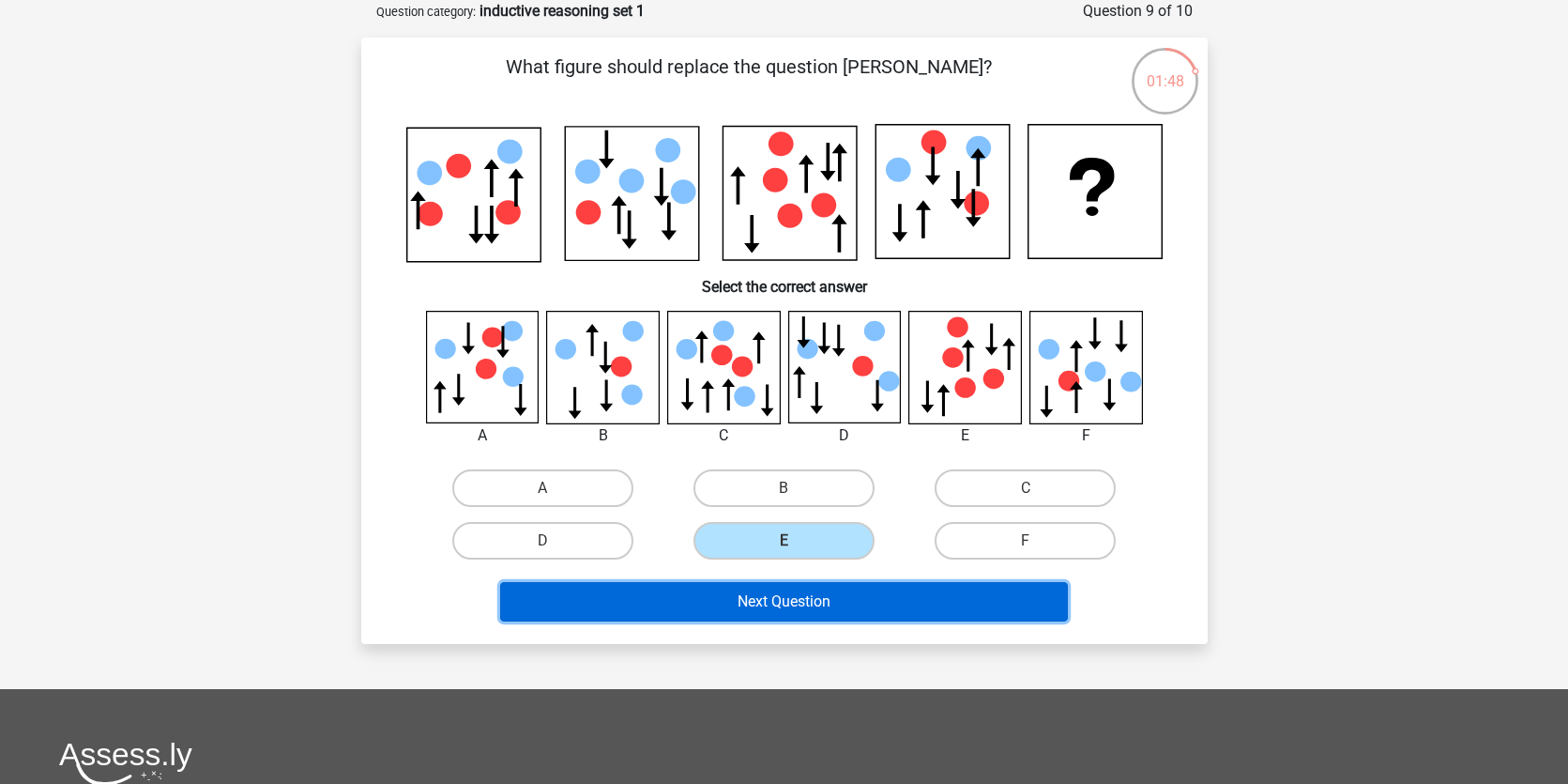
click at [904, 612] on button "Next Question" at bounding box center [784, 602] width 568 height 40
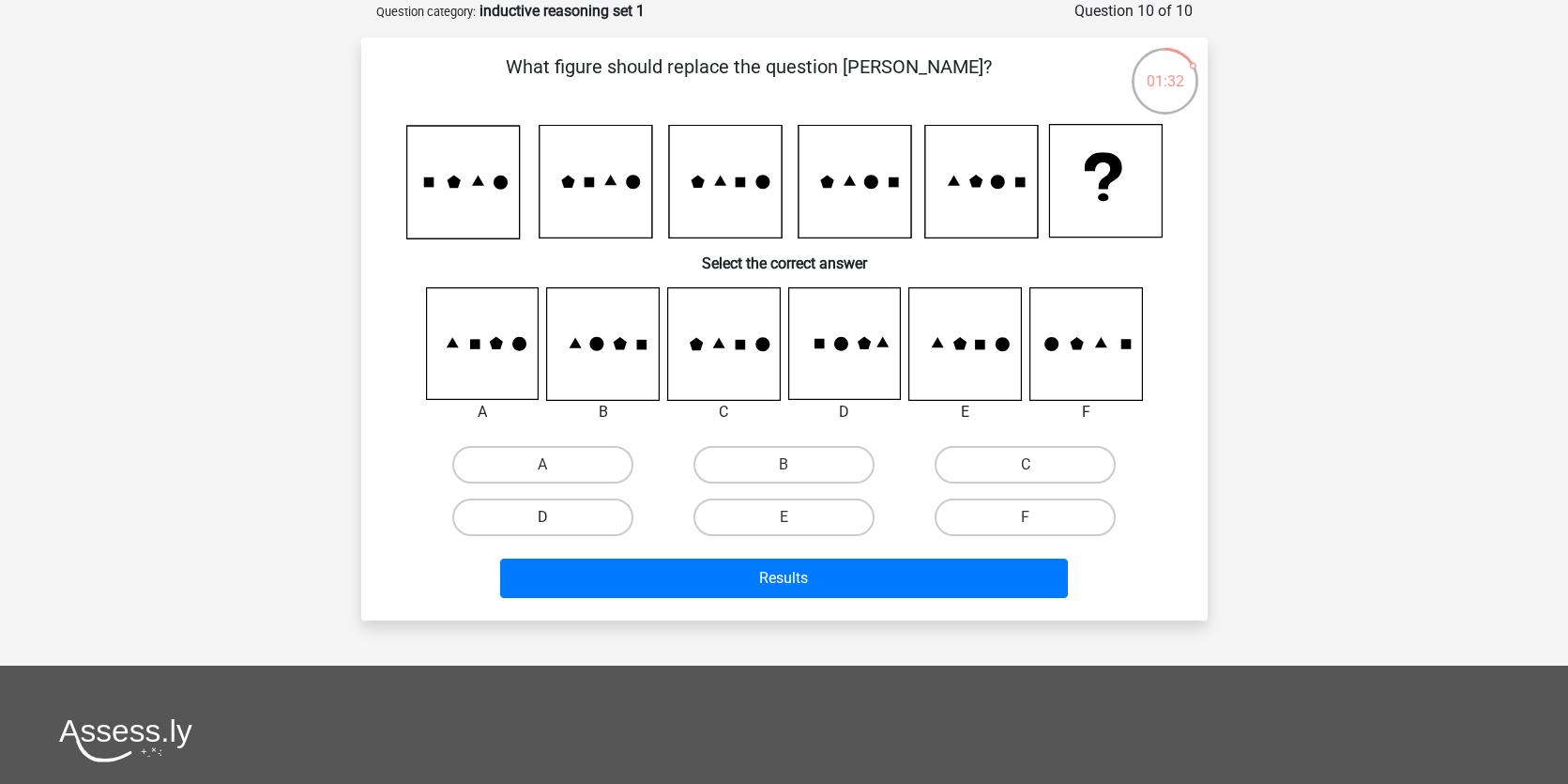
click at [570, 499] on label "D" at bounding box center [542, 517] width 181 height 38
click at [555, 517] on input "D" at bounding box center [548, 523] width 12 height 12
radio input "true"
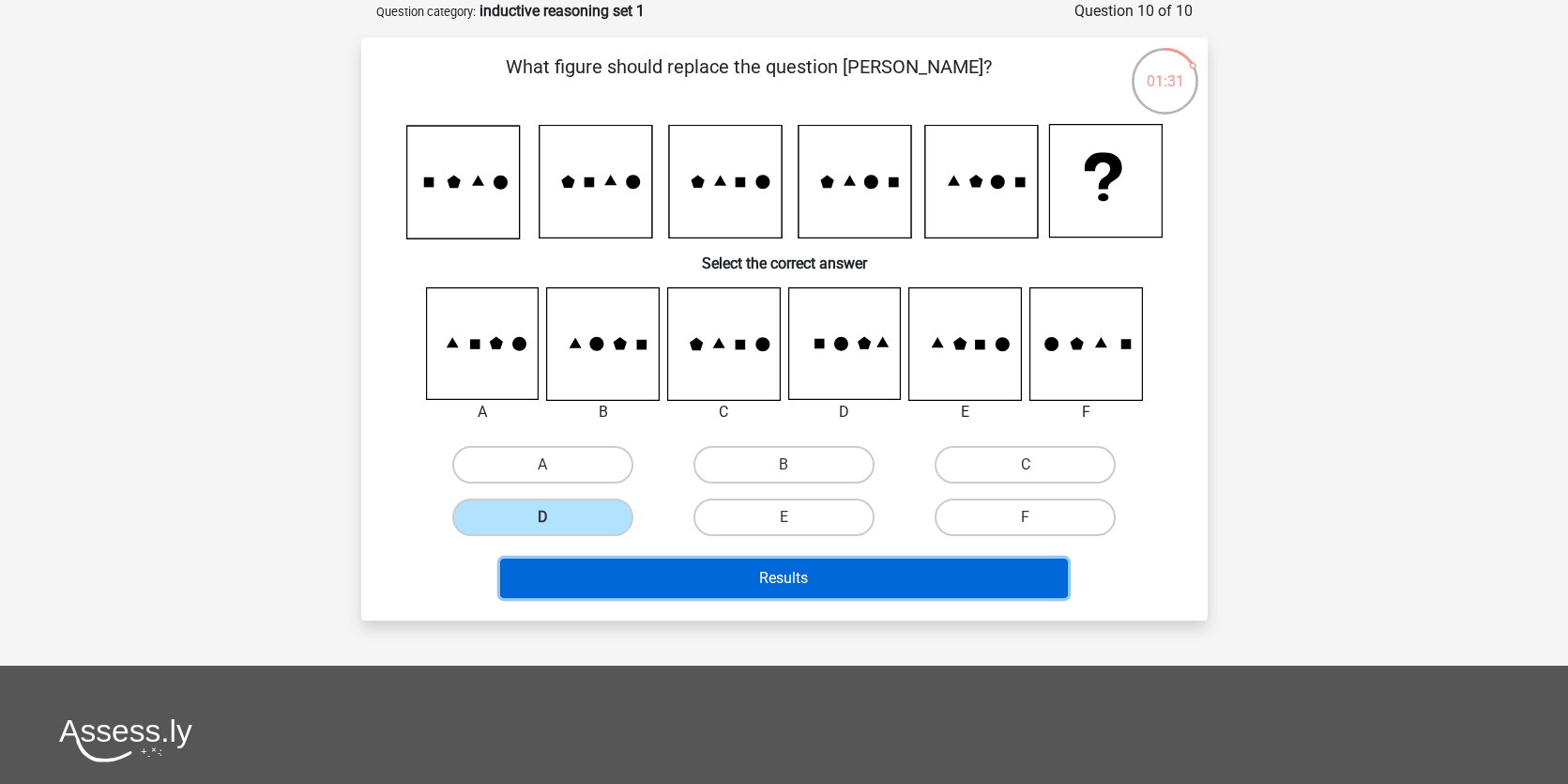
click at [861, 578] on button "Results" at bounding box center [784, 578] width 568 height 40
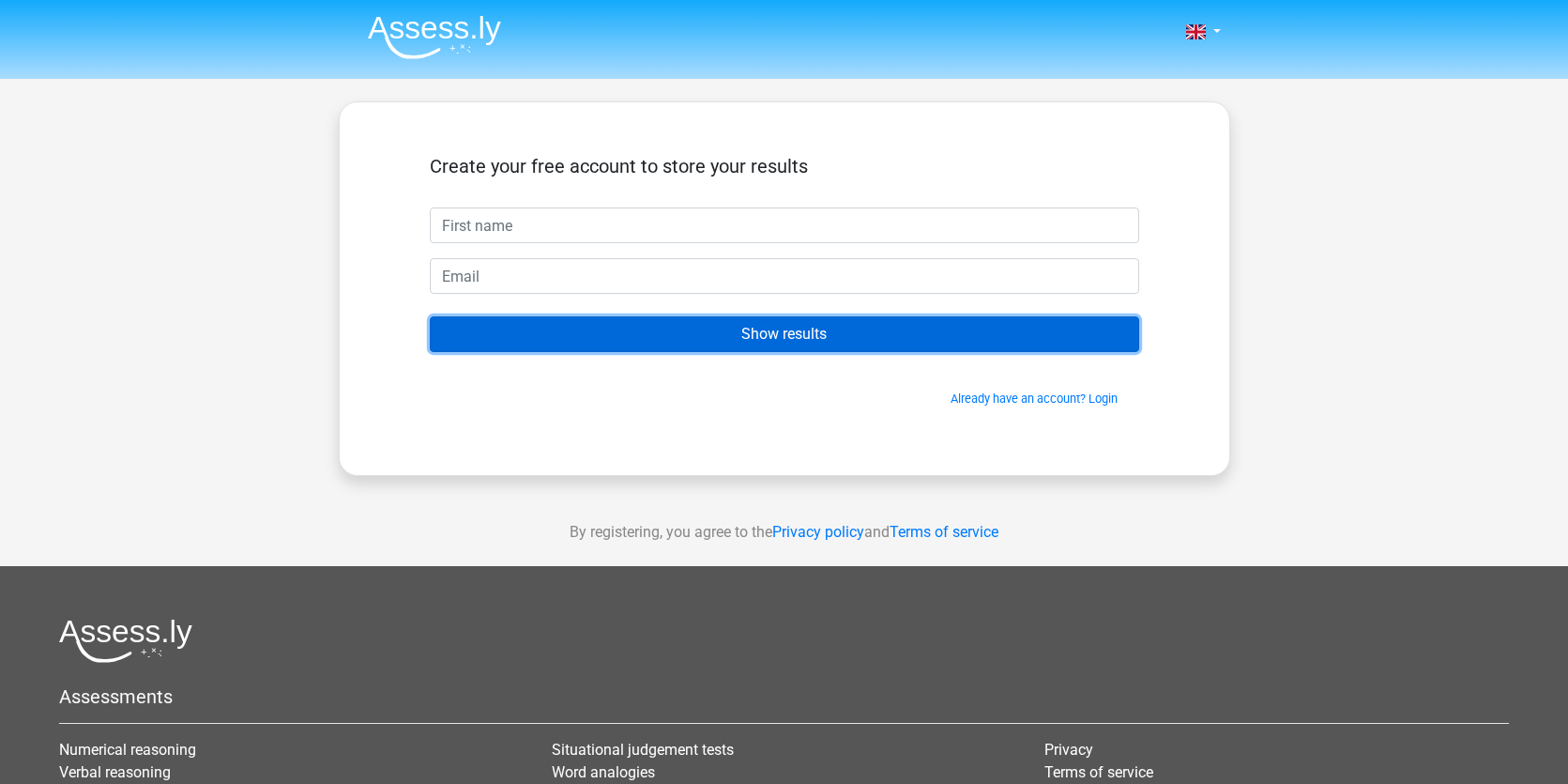
click at [896, 340] on input "Show results" at bounding box center [785, 334] width 710 height 36
